Goal: Transaction & Acquisition: Book appointment/travel/reservation

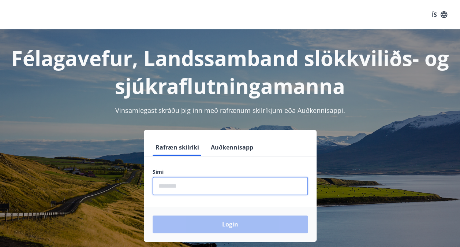
click at [248, 185] on input "phone" at bounding box center [230, 186] width 155 height 18
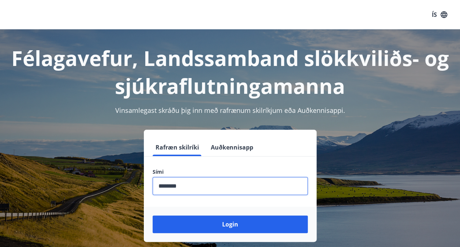
type input "********"
click at [153, 215] on button "Login" at bounding box center [230, 224] width 155 height 18
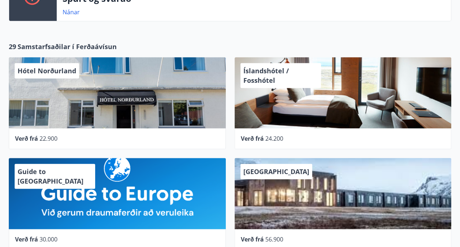
scroll to position [253, 0]
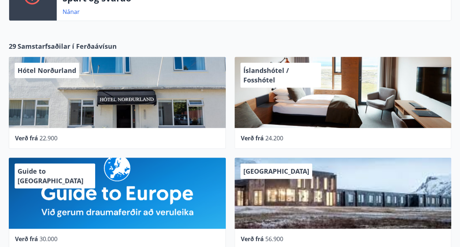
drag, startPoint x: 207, startPoint y: 121, endPoint x: 228, endPoint y: 36, distance: 87.4
click at [228, 36] on div "29 Samstarfsaðilar í Ferðaávísun Hótel Norðurland Verð frá 22.900 Íslandshótel …" at bounding box center [230, 152] width 460 height 237
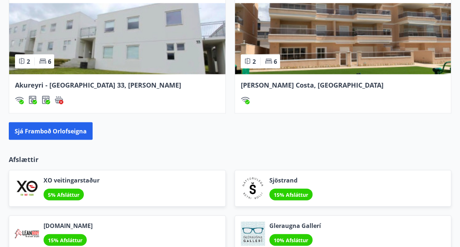
scroll to position [695, 0]
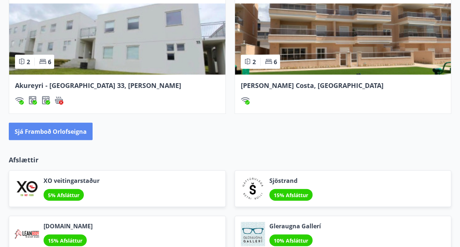
click at [57, 129] on button "Sjá framboð orlofseigna" at bounding box center [51, 132] width 84 height 18
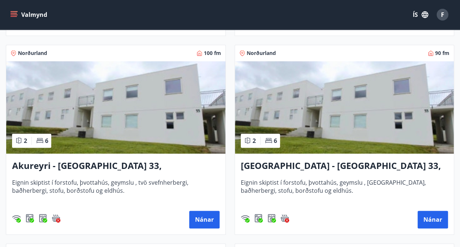
scroll to position [316, 0]
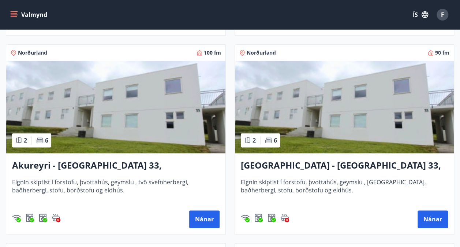
drag, startPoint x: 202, startPoint y: 218, endPoint x: 153, endPoint y: 190, distance: 56.6
click at [153, 190] on span "Eignin skiptist í forstofu, þvottahús, geymslu , tvö svefnherbergi, baðherbergi…" at bounding box center [116, 190] width 208 height 24
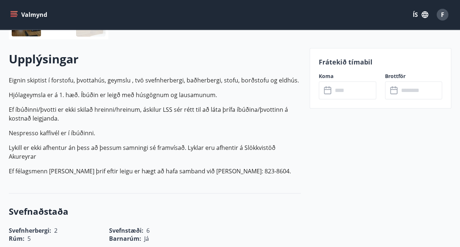
scroll to position [204, 0]
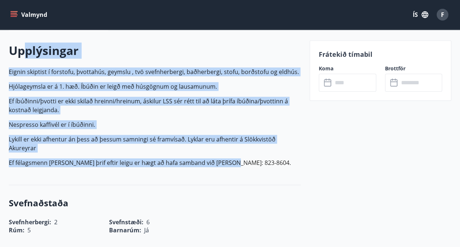
drag, startPoint x: 26, startPoint y: 48, endPoint x: 220, endPoint y: 157, distance: 222.8
click at [220, 157] on div "Upplýsingar Eignin skiptist í forstofu, þvottahús, geymslu , tvö svefnherbergi,…" at bounding box center [155, 107] width 292 height 130
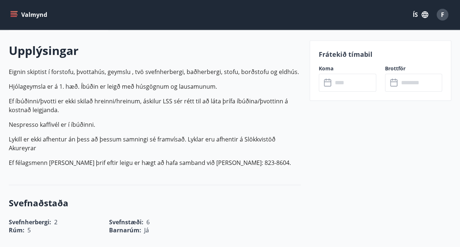
drag, startPoint x: 220, startPoint y: 157, endPoint x: 250, endPoint y: 163, distance: 29.8
click at [250, 163] on p "Ef félagsmenn vilja kaupa þrif eftir leigu er hægt að hafa samband við Árný í s…" at bounding box center [155, 162] width 292 height 9
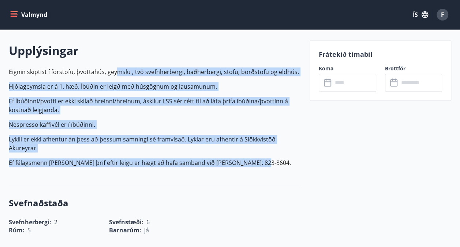
drag, startPoint x: 250, startPoint y: 163, endPoint x: 116, endPoint y: 67, distance: 164.1
click at [116, 67] on p "Eignin skiptist í forstofu, þvottahús, geymslu , tvö svefnherbergi, baðherbergi…" at bounding box center [155, 117] width 292 height 100
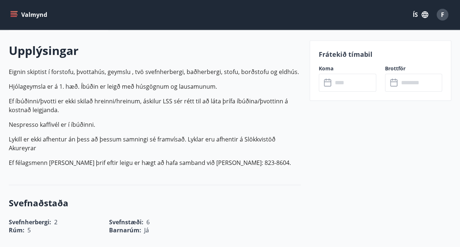
drag, startPoint x: 116, startPoint y: 67, endPoint x: 83, endPoint y: 63, distance: 33.6
click at [83, 63] on div "Upplýsingar Eignin skiptist í forstofu, þvottahús, geymslu , tvö svefnherbergi,…" at bounding box center [155, 107] width 292 height 130
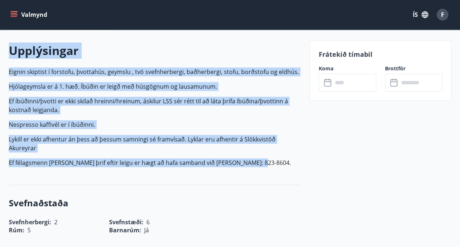
drag, startPoint x: 10, startPoint y: 50, endPoint x: 250, endPoint y: 160, distance: 263.7
click at [250, 160] on div "Upplýsingar Eignin skiptist í forstofu, þvottahús, geymslu , tvö svefnherbergi,…" at bounding box center [155, 107] width 292 height 130
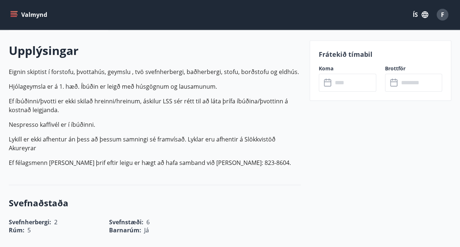
drag, startPoint x: 250, startPoint y: 160, endPoint x: 261, endPoint y: 162, distance: 11.1
click at [261, 162] on p "Ef félagsmenn vilja kaupa þrif eftir leigu er hægt að hafa samband við Árný í s…" at bounding box center [155, 162] width 292 height 9
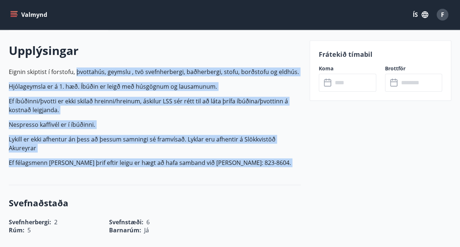
drag, startPoint x: 261, startPoint y: 162, endPoint x: 83, endPoint y: 73, distance: 199.0
click at [83, 73] on p "Eignin skiptist í forstofu, þvottahús, geymslu , tvö svefnherbergi, baðherbergi…" at bounding box center [155, 117] width 292 height 100
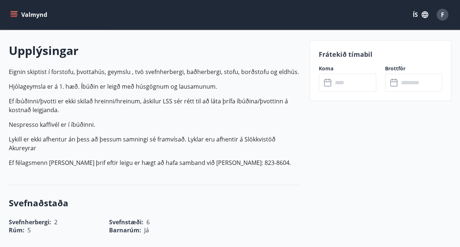
drag, startPoint x: 83, startPoint y: 73, endPoint x: 35, endPoint y: 59, distance: 50.3
click at [35, 59] on div "Upplýsingar Eignin skiptist í forstofu, þvottahús, geymslu , tvö svefnherbergi,…" at bounding box center [155, 107] width 292 height 130
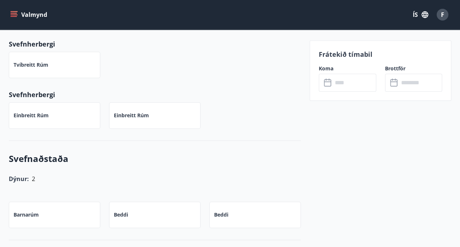
scroll to position [424, 0]
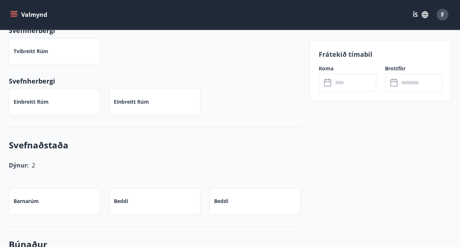
click at [352, 76] on input "text" at bounding box center [355, 83] width 44 height 18
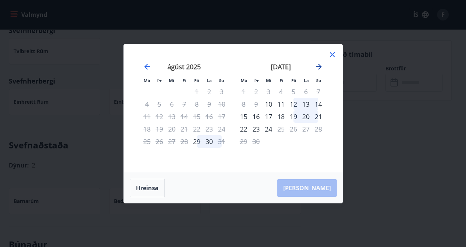
click at [317, 69] on icon "Move forward to switch to the next month." at bounding box center [318, 66] width 9 height 9
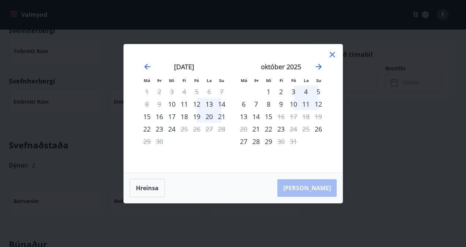
click at [289, 103] on div "10" at bounding box center [293, 104] width 12 height 12
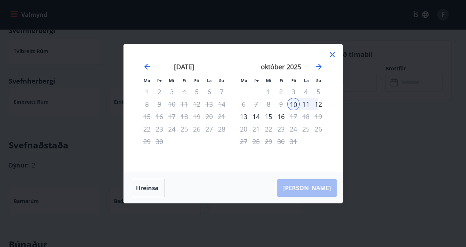
click at [321, 101] on div "12" at bounding box center [318, 104] width 12 height 12
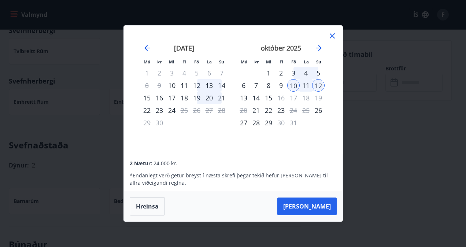
click at [331, 34] on icon at bounding box center [332, 35] width 9 height 9
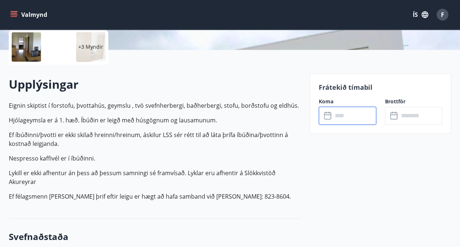
scroll to position [170, 0]
click at [166, 153] on p "Eignin skiptist í forstofu, þvottahús, geymslu , tvö svefnherbergi, baðherbergi…" at bounding box center [155, 151] width 292 height 100
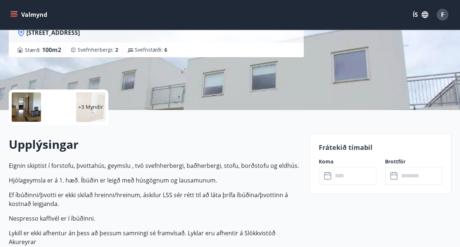
scroll to position [124, 0]
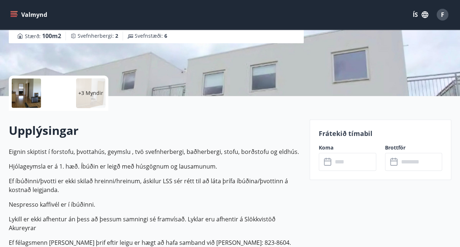
click at [350, 164] on input "text" at bounding box center [355, 162] width 44 height 18
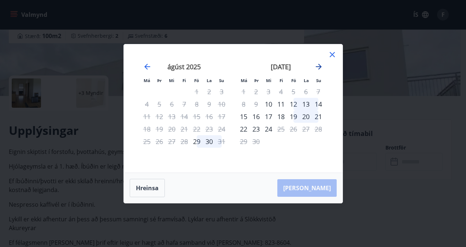
click at [318, 63] on icon "Move forward to switch to the next month." at bounding box center [318, 66] width 9 height 9
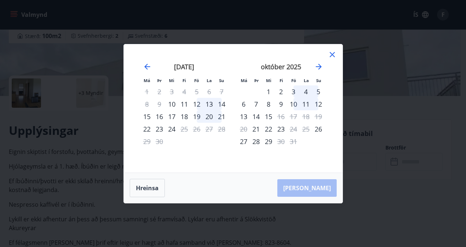
click at [280, 102] on div "9" at bounding box center [281, 104] width 12 height 12
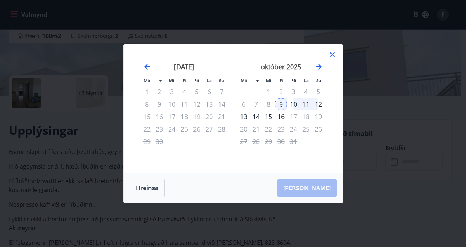
click at [318, 104] on div "12" at bounding box center [318, 104] width 12 height 12
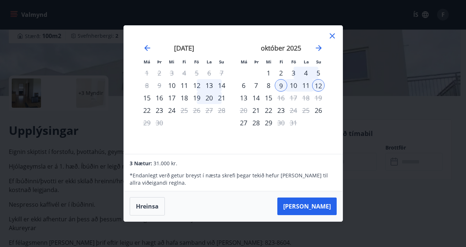
click at [333, 36] on icon at bounding box center [332, 35] width 5 height 5
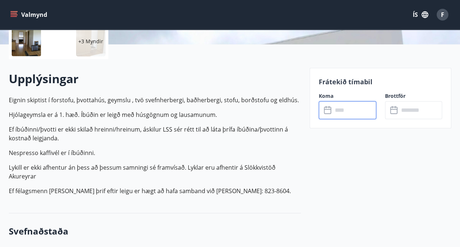
scroll to position [176, 0]
click at [190, 133] on p "Ef íbúðinni/þvotti er ekki skilað hreinni/hreinum, áskilur LSS sér rétt til að …" at bounding box center [155, 134] width 292 height 18
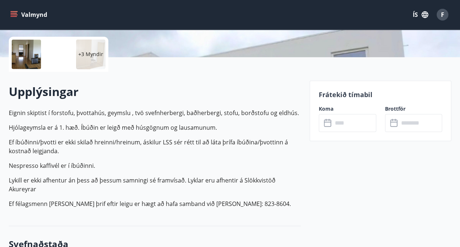
scroll to position [163, 0]
click at [356, 127] on input "text" at bounding box center [355, 123] width 44 height 18
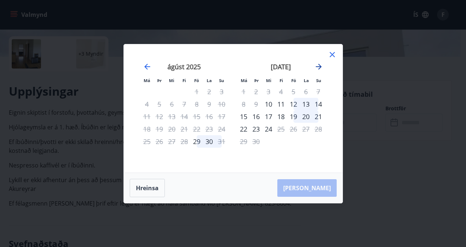
click at [320, 66] on icon "Move forward to switch to the next month." at bounding box center [319, 67] width 6 height 6
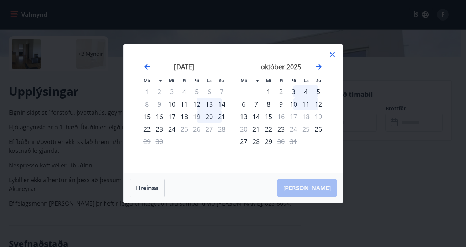
click at [281, 102] on div "9" at bounding box center [281, 104] width 12 height 12
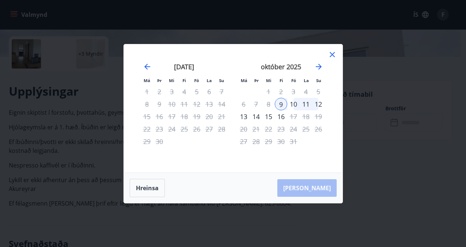
click at [320, 103] on div "12" at bounding box center [318, 104] width 12 height 12
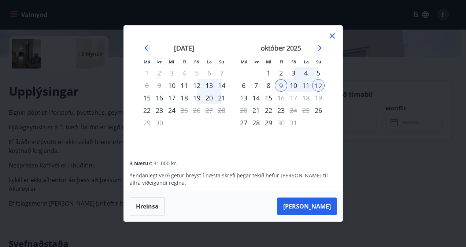
click at [333, 37] on icon at bounding box center [332, 35] width 9 height 9
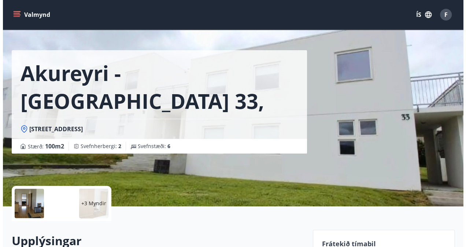
scroll to position [0, 0]
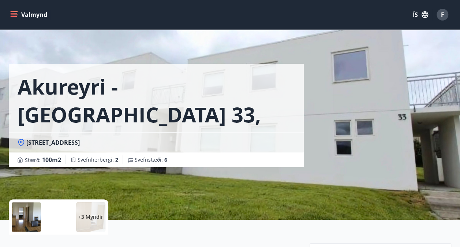
click at [92, 208] on div "+3 Myndir" at bounding box center [90, 216] width 29 height 29
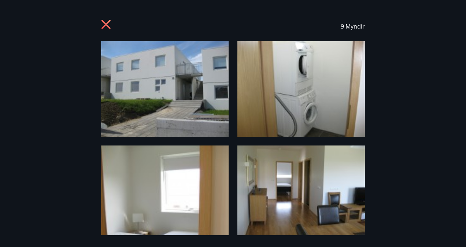
click at [186, 93] on img at bounding box center [164, 89] width 127 height 96
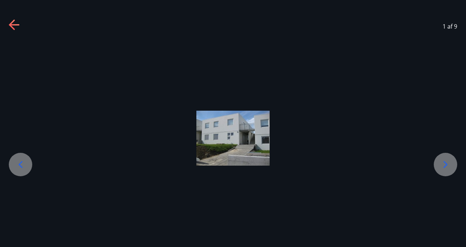
click at [443, 160] on icon at bounding box center [446, 165] width 12 height 12
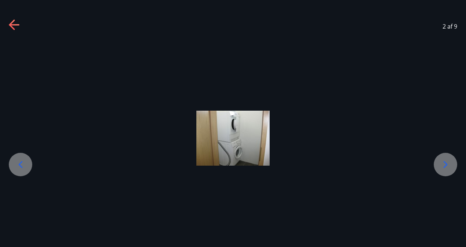
click at [443, 160] on icon at bounding box center [446, 165] width 12 height 12
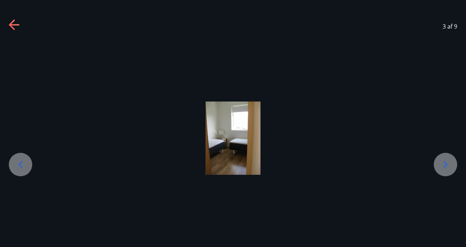
click at [443, 160] on icon at bounding box center [446, 165] width 12 height 12
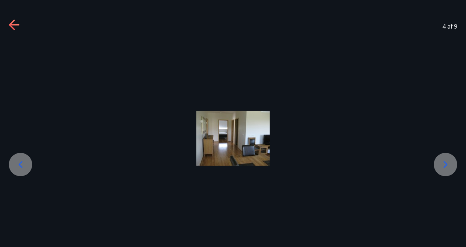
click at [443, 160] on icon at bounding box center [446, 165] width 12 height 12
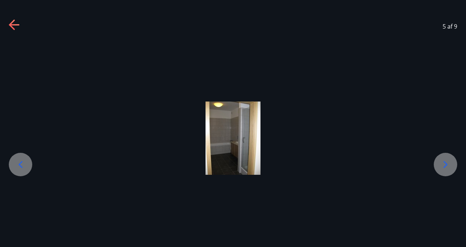
click at [443, 160] on icon at bounding box center [446, 165] width 12 height 12
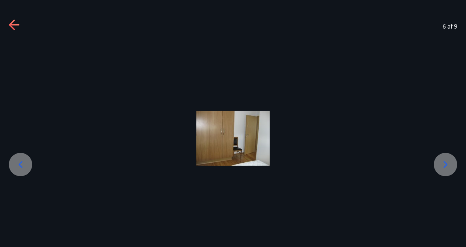
click at [443, 160] on icon at bounding box center [446, 165] width 12 height 12
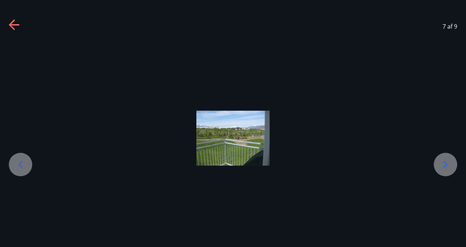
click at [443, 160] on icon at bounding box center [446, 165] width 12 height 12
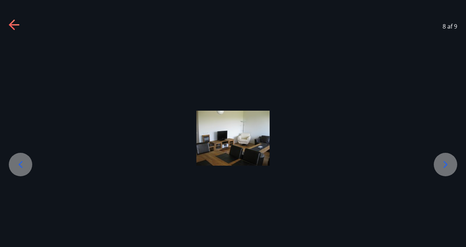
drag, startPoint x: 443, startPoint y: 160, endPoint x: 452, endPoint y: 165, distance: 9.8
click at [452, 165] on div at bounding box center [445, 164] width 23 height 23
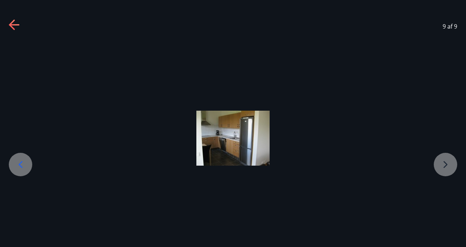
click at [452, 165] on div at bounding box center [233, 138] width 466 height 55
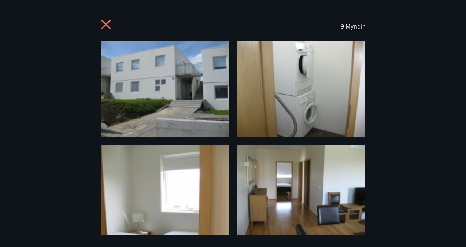
click at [102, 30] on icon at bounding box center [107, 25] width 12 height 12
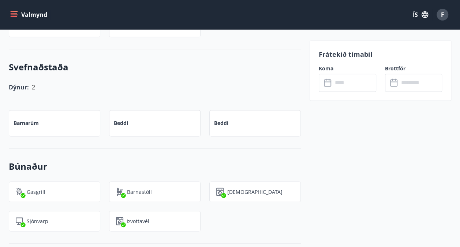
scroll to position [502, 0]
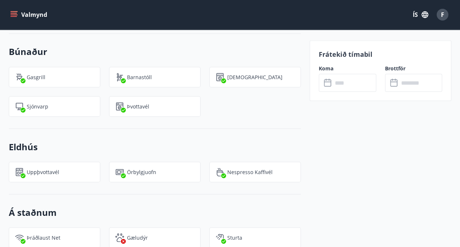
scroll to position [617, 0]
click at [340, 207] on div "Frátekið tímabil Koma ​ ​ Brottför ​ ​" at bounding box center [381, 162] width 142 height 1072
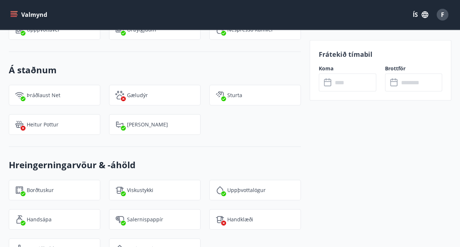
scroll to position [765, 0]
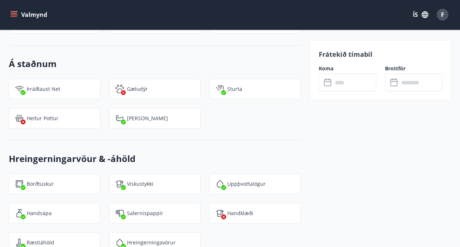
click at [363, 162] on div "Frátekið tímabil Koma ​ ​ Brottför ​ ​" at bounding box center [381, 14] width 142 height 1072
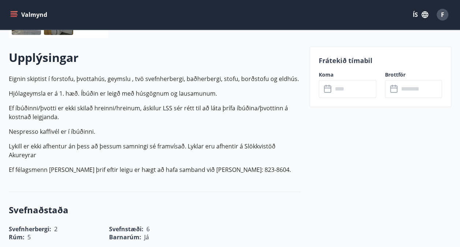
scroll to position [197, 0]
drag, startPoint x: 145, startPoint y: 106, endPoint x: 163, endPoint y: 108, distance: 17.8
click at [163, 108] on p "Ef íbúðinni/þvotti er ekki skilað hreinni/hreinum, áskilur LSS sér rétt til að …" at bounding box center [155, 112] width 292 height 18
drag, startPoint x: 163, startPoint y: 108, endPoint x: 109, endPoint y: 130, distance: 58.0
click at [109, 130] on p "Nespresso kaffivél er í íbúðinni." at bounding box center [155, 131] width 292 height 9
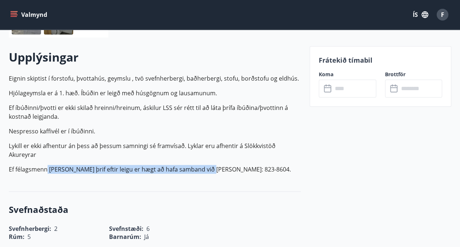
drag, startPoint x: 47, startPoint y: 170, endPoint x: 209, endPoint y: 172, distance: 162.3
click at [209, 172] on p "Ef félagsmenn vilja kaupa þrif eftir leigu er hægt að hafa samband við Árný í s…" at bounding box center [155, 169] width 292 height 9
drag, startPoint x: 209, startPoint y: 172, endPoint x: 259, endPoint y: 173, distance: 50.2
click at [259, 173] on p "Ef félagsmenn vilja kaupa þrif eftir leigu er hægt að hafa samband við Árný í s…" at bounding box center [155, 169] width 292 height 9
drag, startPoint x: 261, startPoint y: 169, endPoint x: 203, endPoint y: 118, distance: 77.0
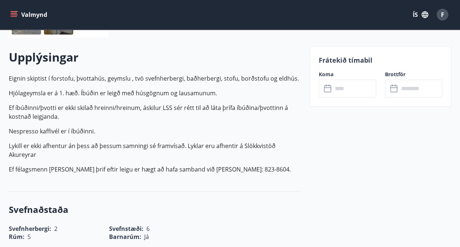
click at [203, 118] on p "Eignin skiptist í forstofu, þvottahús, geymslu , tvö svefnherbergi, baðherbergi…" at bounding box center [155, 124] width 292 height 100
click at [203, 118] on p "Ef íbúðinni/þvotti er ekki skilað hreinni/hreinum, áskilur LSS sér rétt til að …" at bounding box center [155, 112] width 292 height 18
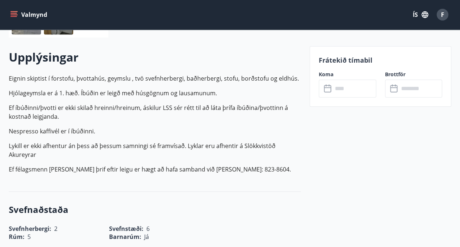
click at [203, 118] on p "Ef íbúðinni/þvotti er ekki skilað hreinni/hreinum, áskilur LSS sér rétt til að …" at bounding box center [155, 112] width 292 height 18
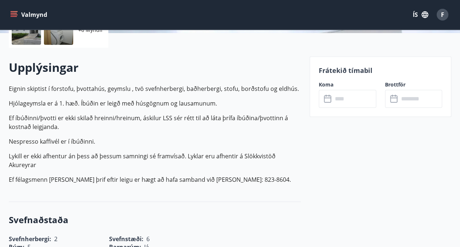
scroll to position [189, 0]
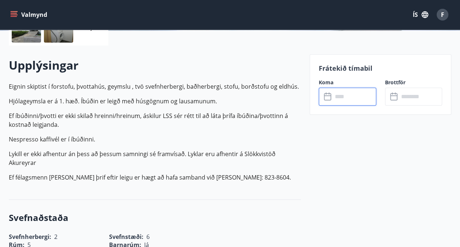
click at [351, 99] on input "text" at bounding box center [355, 97] width 44 height 18
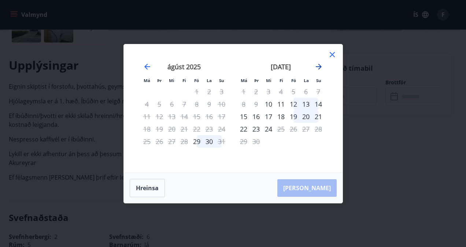
click at [316, 67] on icon "Move forward to switch to the next month." at bounding box center [318, 66] width 9 height 9
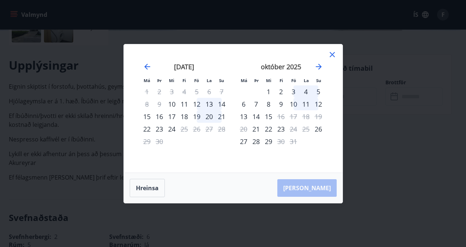
click at [281, 104] on div "9" at bounding box center [281, 104] width 12 height 12
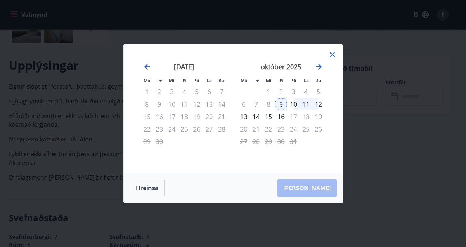
click at [316, 104] on div "12" at bounding box center [318, 104] width 12 height 12
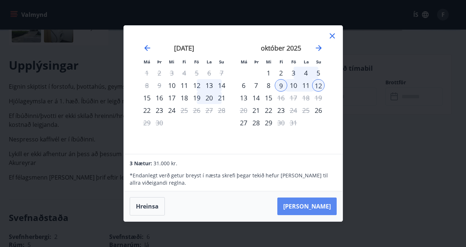
click at [321, 202] on button "Taka Frá" at bounding box center [306, 206] width 59 height 18
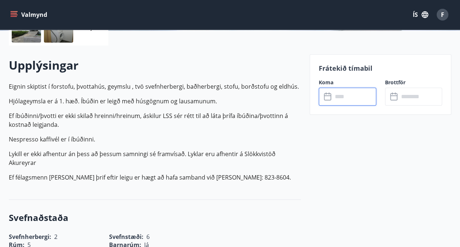
type input "******"
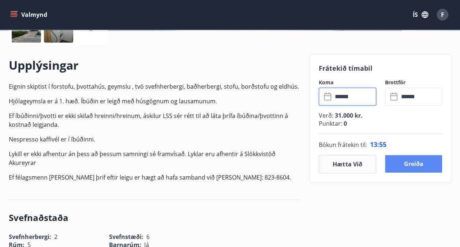
click at [418, 163] on button "Greiða" at bounding box center [414, 164] width 58 height 18
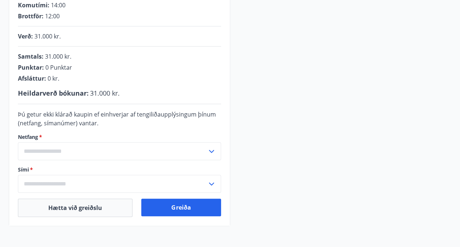
scroll to position [162, 0]
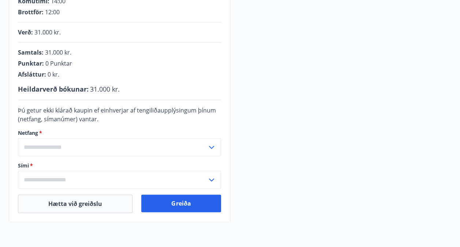
click at [67, 148] on input "text" at bounding box center [112, 147] width 189 height 18
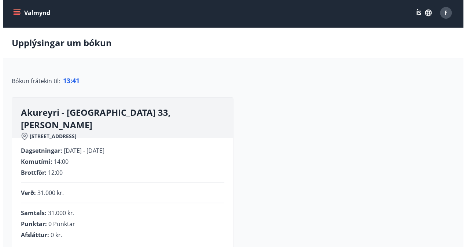
scroll to position [0, 0]
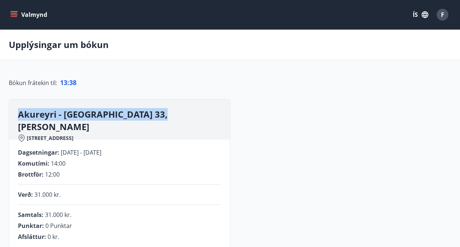
drag, startPoint x: 440, startPoint y: 17, endPoint x: 322, endPoint y: 87, distance: 137.1
click at [322, 87] on div "Bókun frátekin til : 13 : 38 Akureyri - Skálatún 33, EFRI HÆÐ Skálatún 33, 600 …" at bounding box center [230, 231] width 460 height 307
click at [440, 16] on div "F" at bounding box center [443, 15] width 12 height 12
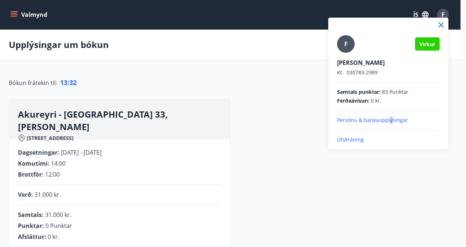
drag, startPoint x: 375, startPoint y: 121, endPoint x: 390, endPoint y: 117, distance: 15.9
click at [390, 117] on p "Persónu & bankaupplýsingar" at bounding box center [388, 119] width 103 height 7
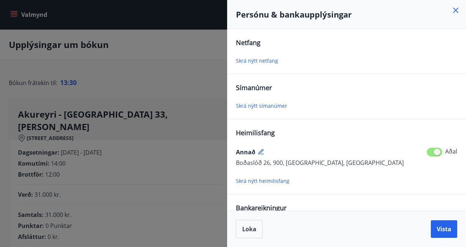
click at [270, 106] on span "Skrá nýtt símanúmer" at bounding box center [261, 105] width 51 height 7
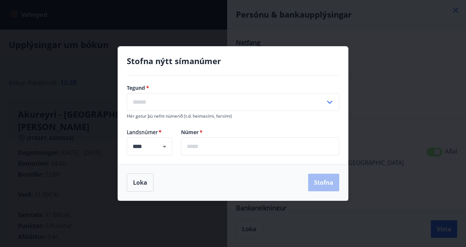
click at [237, 146] on input "text" at bounding box center [260, 146] width 158 height 18
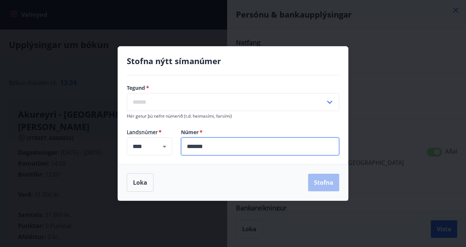
type input "*******"
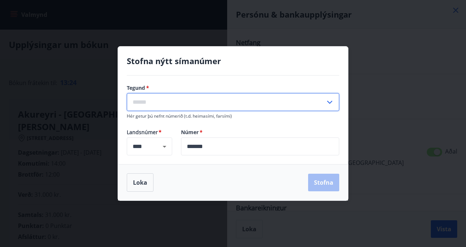
click at [230, 103] on input "text" at bounding box center [226, 102] width 199 height 18
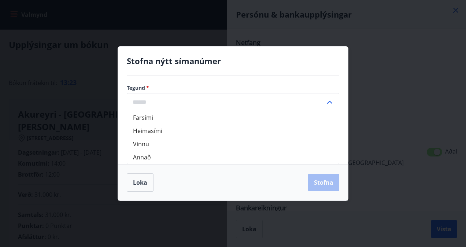
click at [188, 118] on li "Farsími" at bounding box center [233, 117] width 212 height 13
type input "*******"
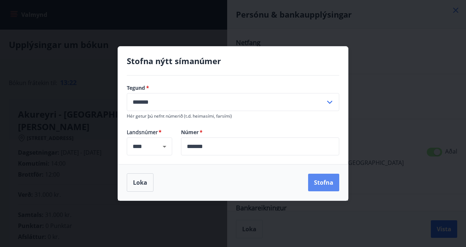
click at [314, 189] on button "Stofna" at bounding box center [323, 183] width 31 height 18
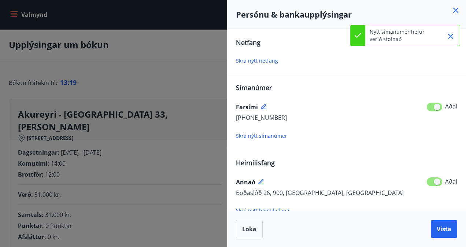
click at [259, 61] on span "Skrá nýtt netfang" at bounding box center [257, 60] width 42 height 7
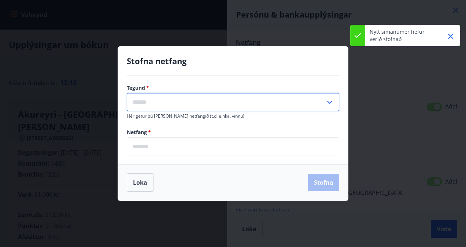
click at [212, 111] on input "text" at bounding box center [226, 102] width 199 height 18
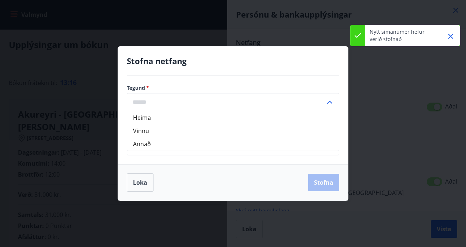
click at [147, 120] on li "Heima" at bounding box center [233, 117] width 212 height 13
type input "*****"
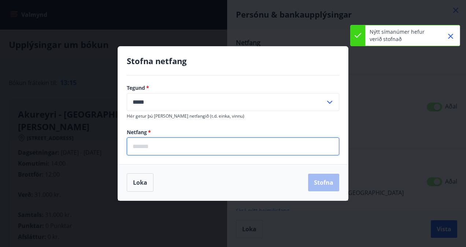
click at [180, 142] on input "email" at bounding box center [233, 146] width 212 height 18
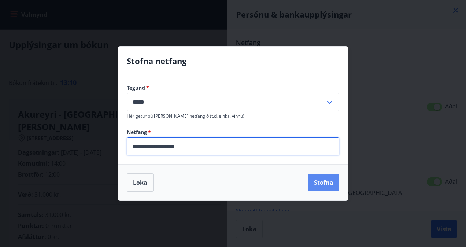
type input "**********"
click at [322, 180] on button "Stofna" at bounding box center [323, 183] width 31 height 18
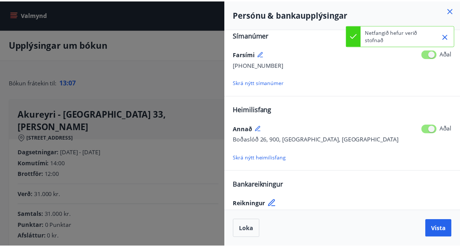
scroll to position [90, 0]
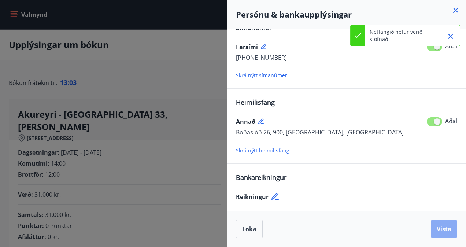
click at [452, 226] on button "Vista" at bounding box center [444, 229] width 26 height 18
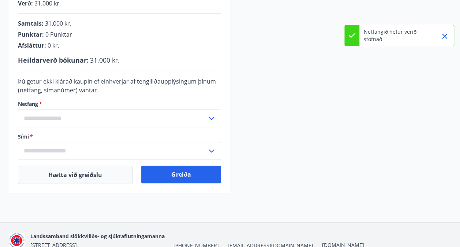
scroll to position [192, 0]
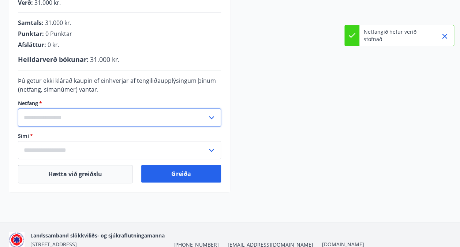
click at [159, 121] on input "text" at bounding box center [112, 117] width 189 height 18
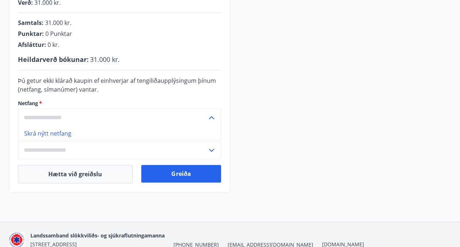
click at [105, 130] on li "Skrá nýtt netfang" at bounding box center [119, 132] width 203 height 13
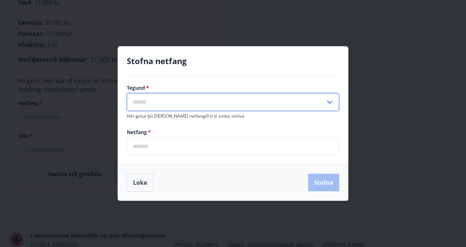
click at [209, 108] on input "text" at bounding box center [226, 102] width 199 height 18
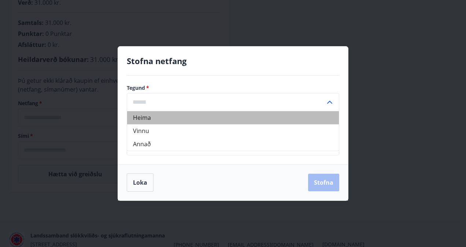
click at [176, 121] on li "Heima" at bounding box center [233, 117] width 212 height 13
type input "*****"
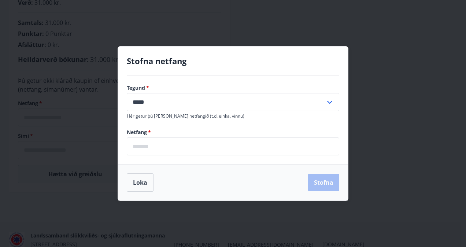
click at [176, 147] on input "email" at bounding box center [233, 146] width 212 height 18
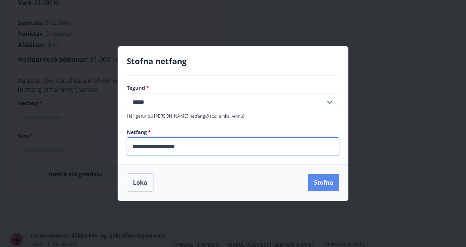
type input "**********"
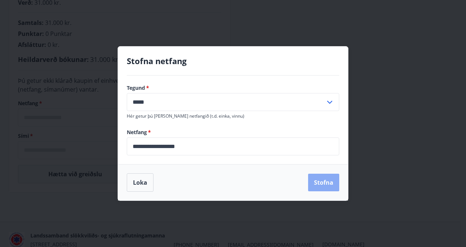
click at [311, 182] on button "Stofna" at bounding box center [323, 183] width 31 height 18
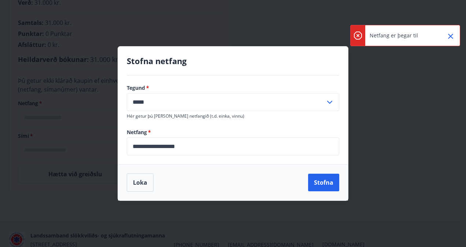
click at [449, 34] on icon "Close" at bounding box center [450, 36] width 9 height 9
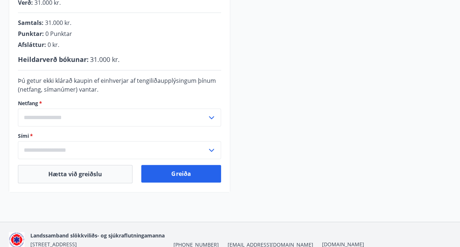
click at [160, 90] on div "Þú getur ekki klárað kaupin ef einhverjar af tengiliðaupplýsingum þínum (netfan…" at bounding box center [119, 85] width 203 height 18
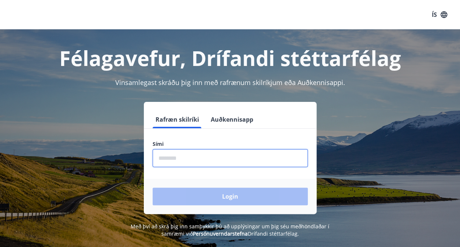
click at [249, 153] on input "phone" at bounding box center [230, 158] width 155 height 18
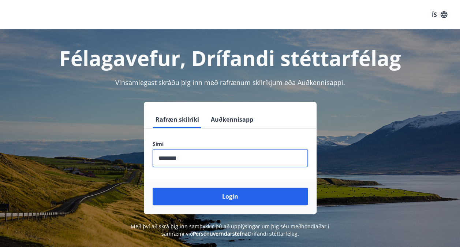
type input "********"
click at [153, 188] on button "Login" at bounding box center [230, 197] width 155 height 18
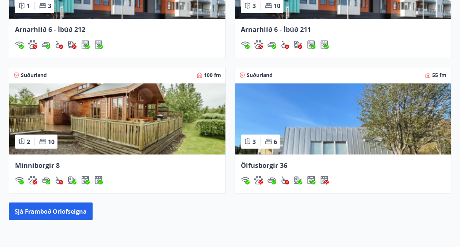
scroll to position [564, 0]
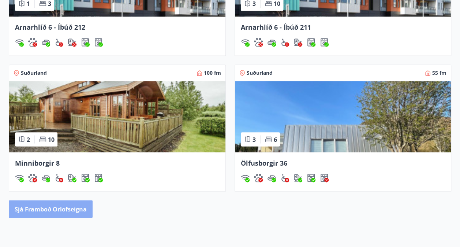
click at [72, 208] on button "Sjá framboð orlofseigna" at bounding box center [51, 209] width 84 height 18
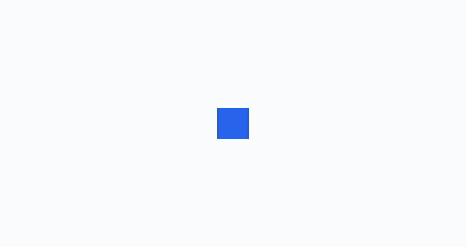
click at [72, 208] on div at bounding box center [233, 123] width 466 height 247
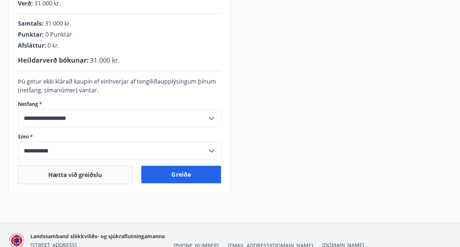
scroll to position [193, 0]
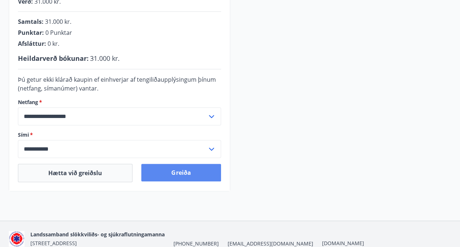
click at [179, 171] on button "Greiða" at bounding box center [180, 173] width 79 height 18
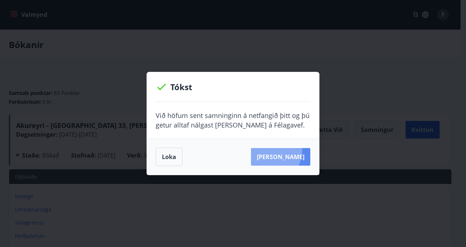
drag, startPoint x: 292, startPoint y: 159, endPoint x: 272, endPoint y: 149, distance: 22.6
click at [272, 149] on button "[PERSON_NAME]" at bounding box center [280, 157] width 59 height 18
